Goal: Information Seeking & Learning: Learn about a topic

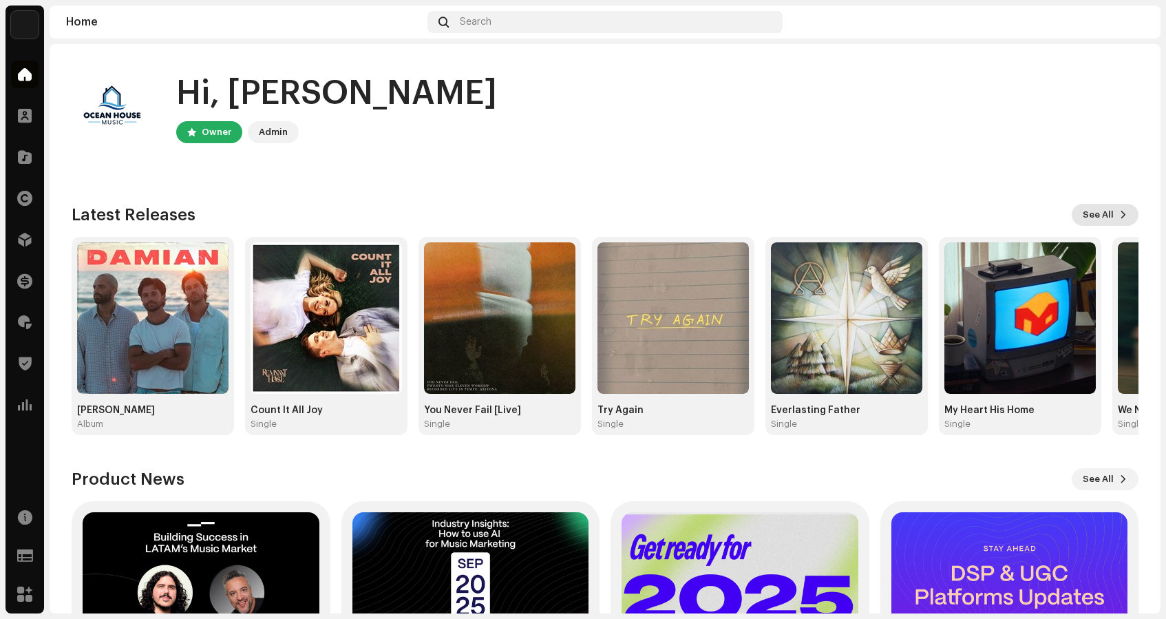
click at [1107, 212] on button "See All" at bounding box center [1105, 215] width 67 height 22
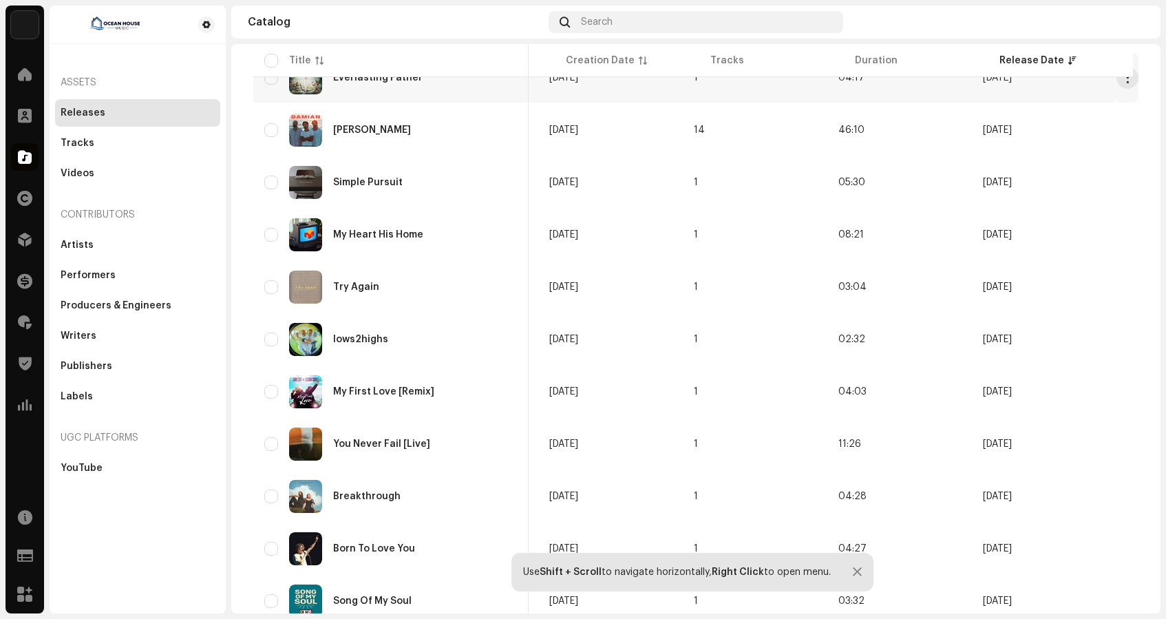
scroll to position [224, 0]
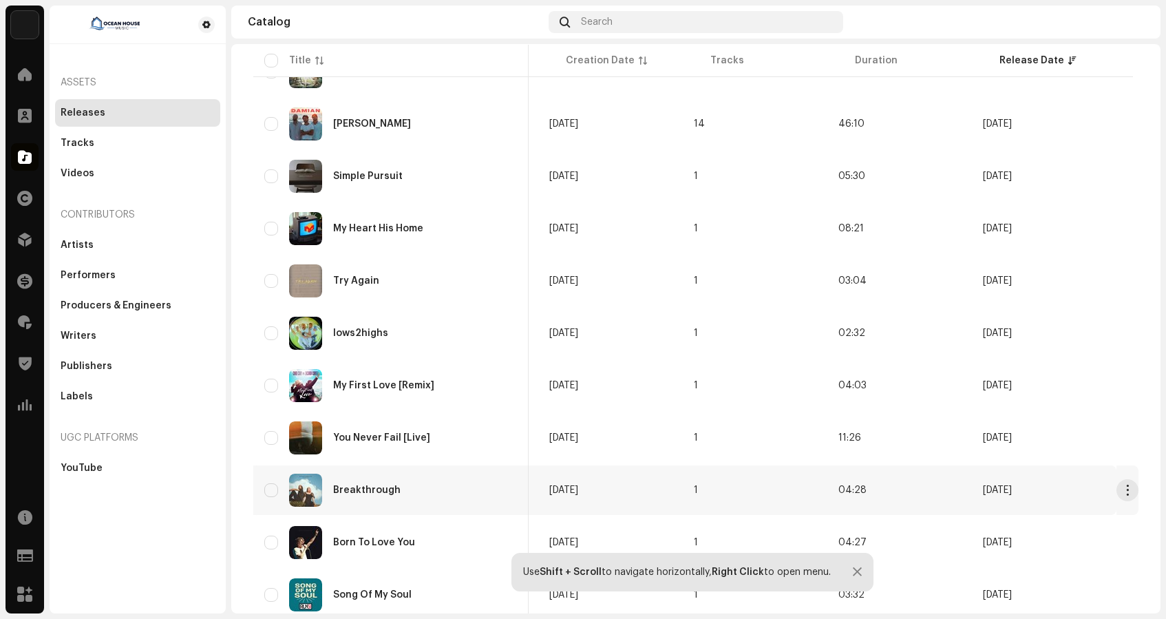
click at [357, 488] on div "Breakthrough" at bounding box center [366, 490] width 67 height 10
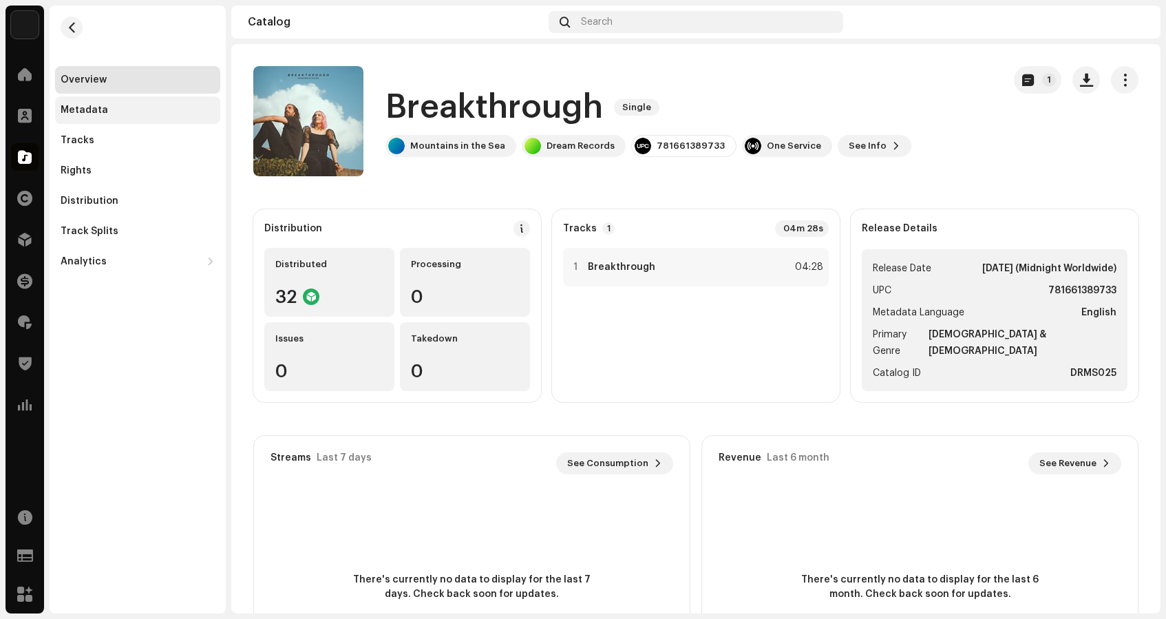
click at [90, 103] on div "Metadata" at bounding box center [137, 110] width 165 height 28
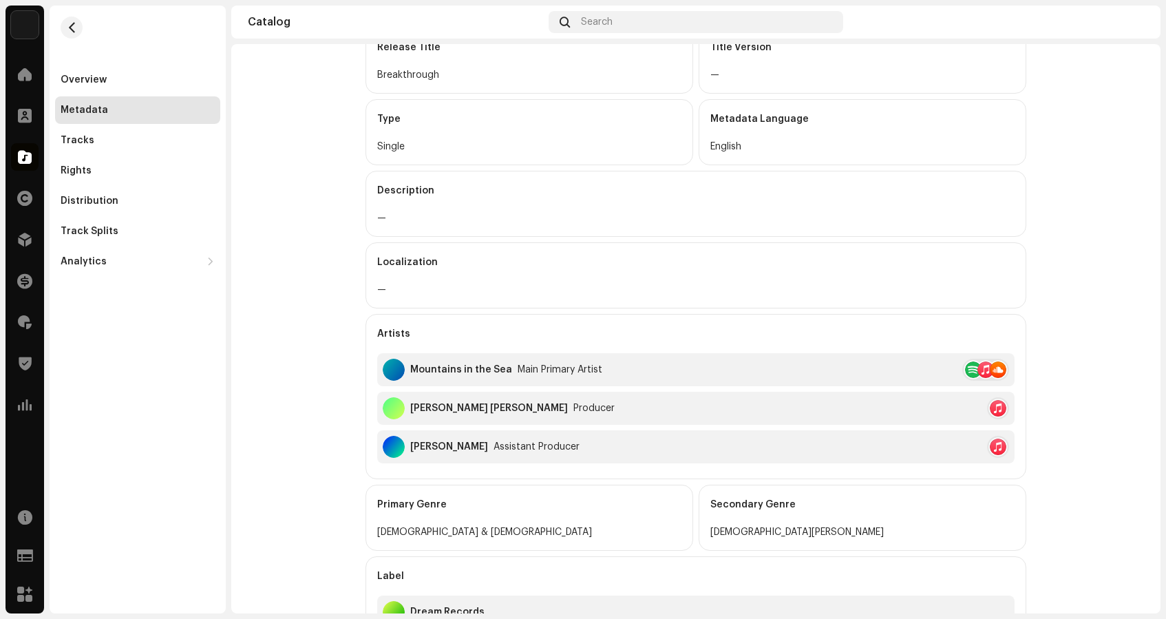
scroll to position [151, 0]
click at [970, 367] on div at bounding box center [973, 367] width 17 height 17
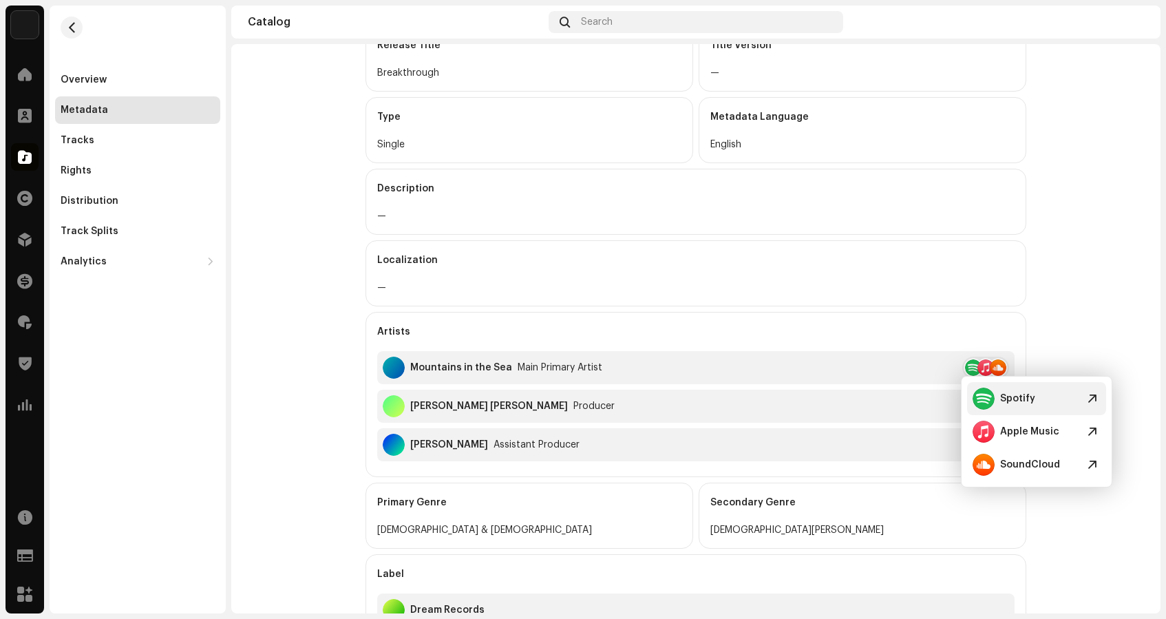
click at [1022, 395] on div "Spotify" at bounding box center [1018, 398] width 35 height 11
click at [302, 371] on catalog-releases-details-metadata "Breakthrough Single 1 Metadata Release Title Breakthrough Title Version — Type …" at bounding box center [696, 353] width 930 height 921
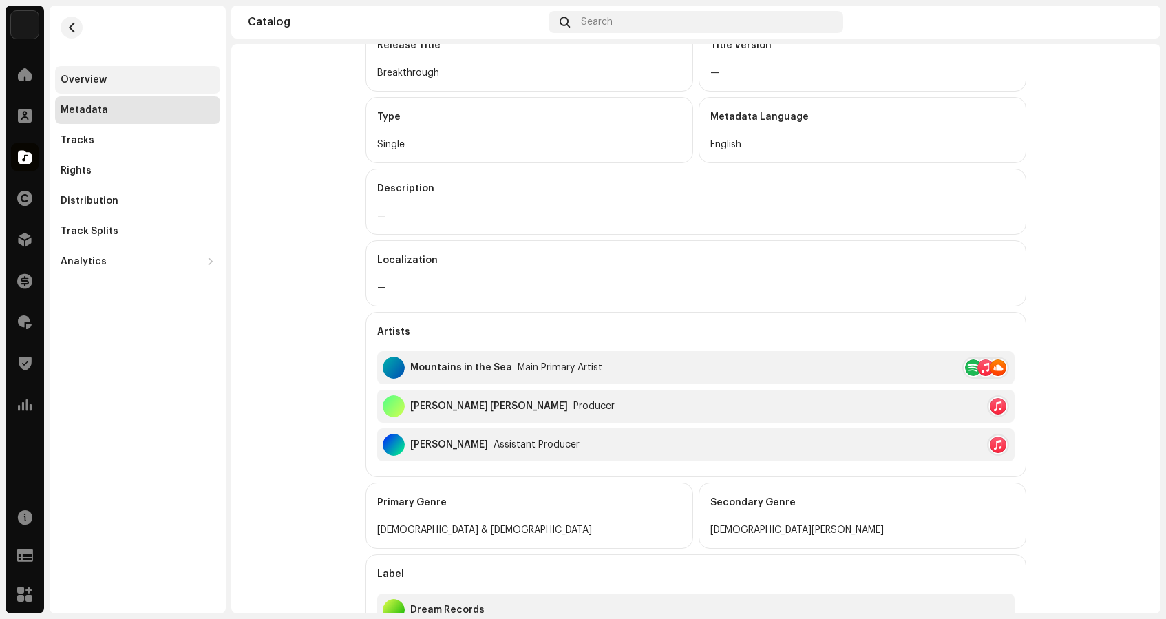
click at [74, 79] on div "Overview" at bounding box center [84, 79] width 46 height 11
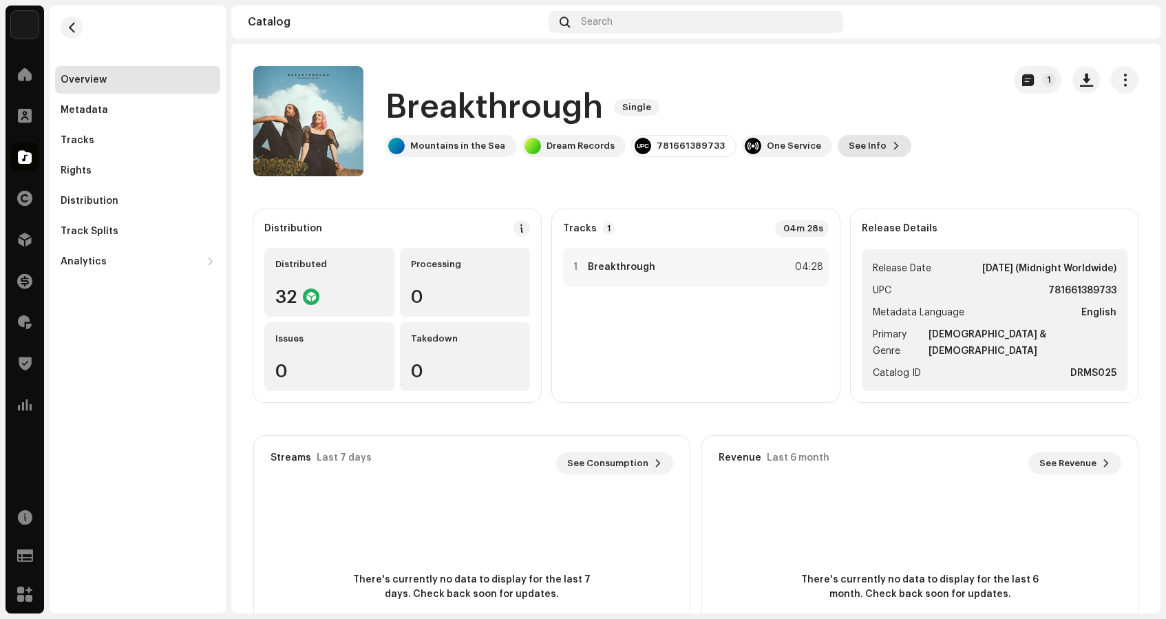
click at [849, 143] on span "See Info" at bounding box center [868, 146] width 38 height 28
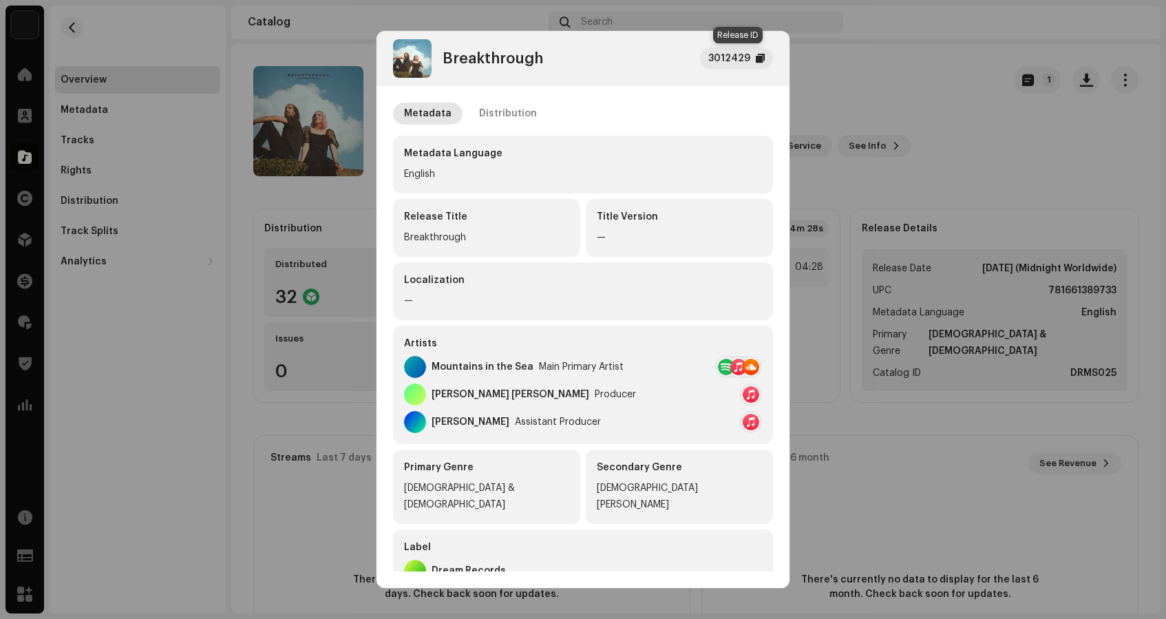
click at [740, 56] on div "3012429" at bounding box center [730, 58] width 42 height 17
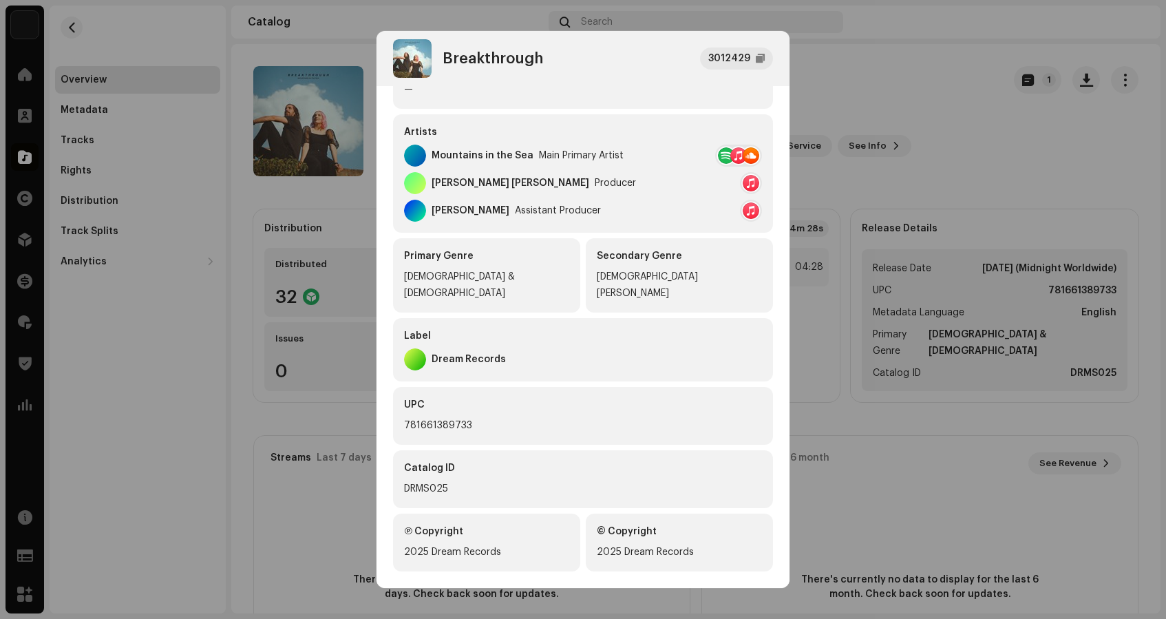
scroll to position [211, 0]
drag, startPoint x: 481, startPoint y: 408, endPoint x: 404, endPoint y: 408, distance: 76.4
click at [404, 418] on div "781661389733" at bounding box center [583, 426] width 358 height 17
copy div "781661389733"
